Goal: Transaction & Acquisition: Download file/media

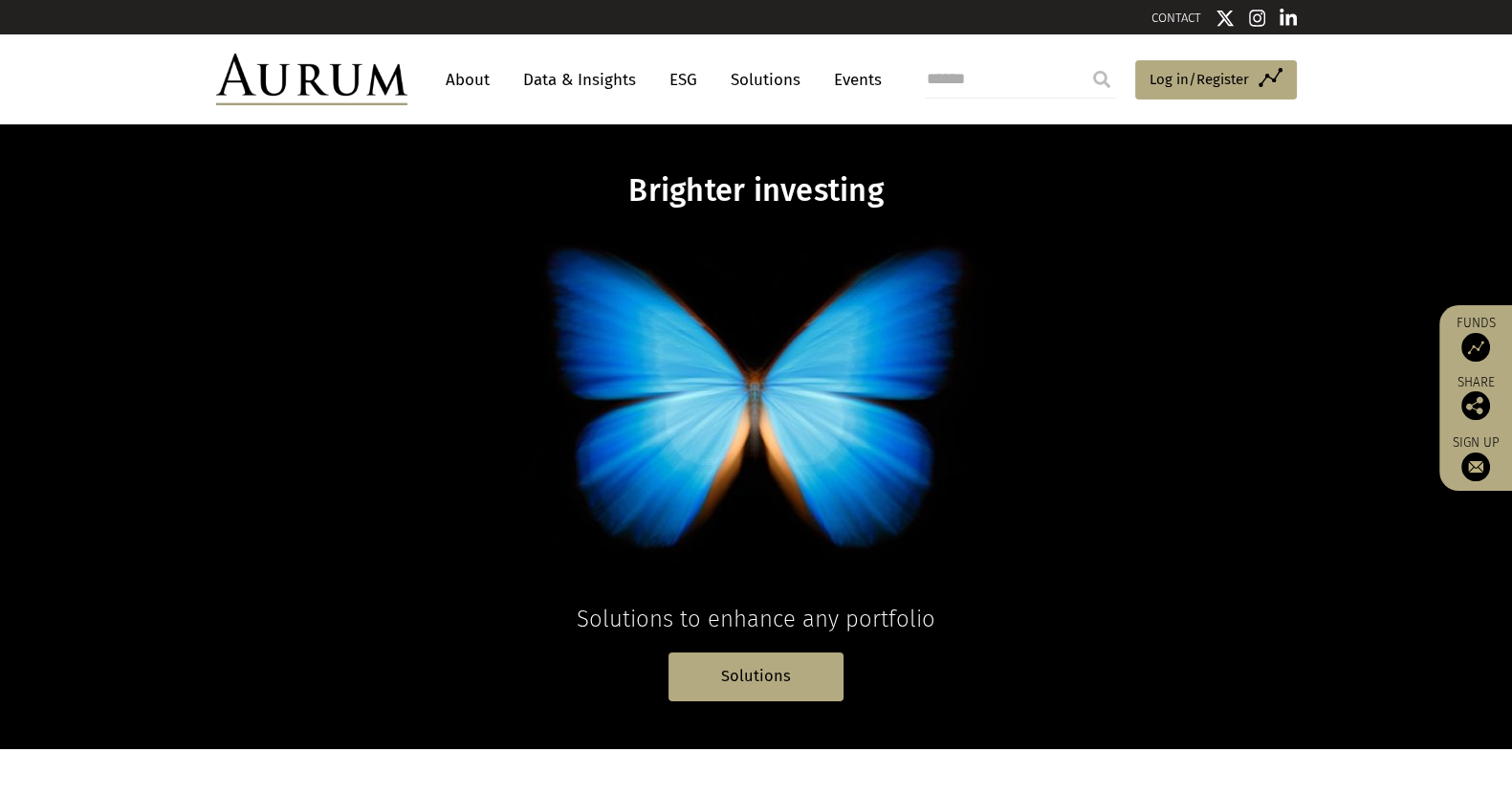
click at [561, 67] on link "Data & Insights" at bounding box center [579, 79] width 132 height 35
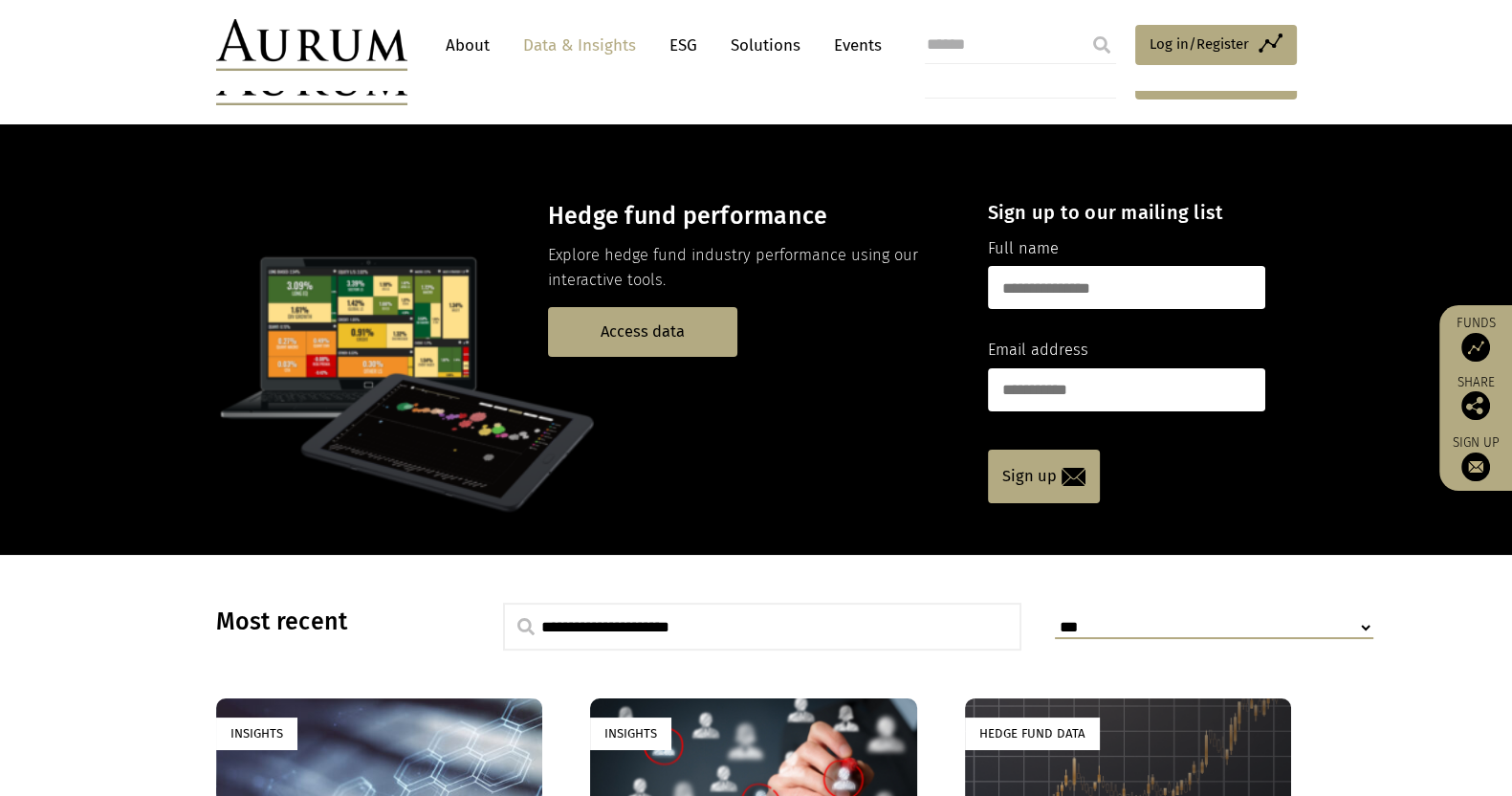
scroll to position [477, 0]
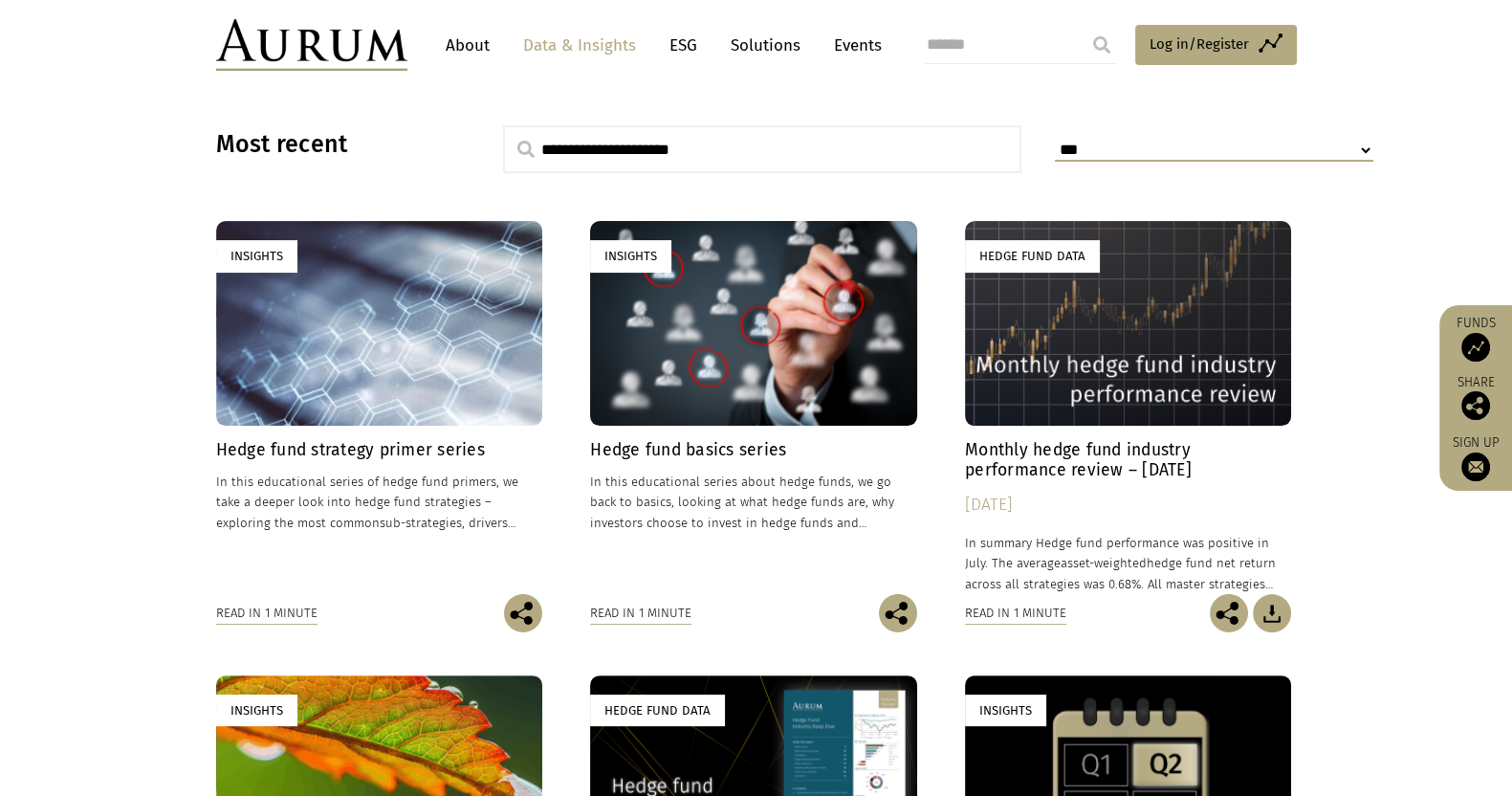
click at [1101, 461] on h4 "Monthly hedge fund industry performance review – [DATE]" at bounding box center [1128, 460] width 327 height 40
click at [1277, 608] on img at bounding box center [1271, 613] width 38 height 38
